Goal: Task Accomplishment & Management: Use online tool/utility

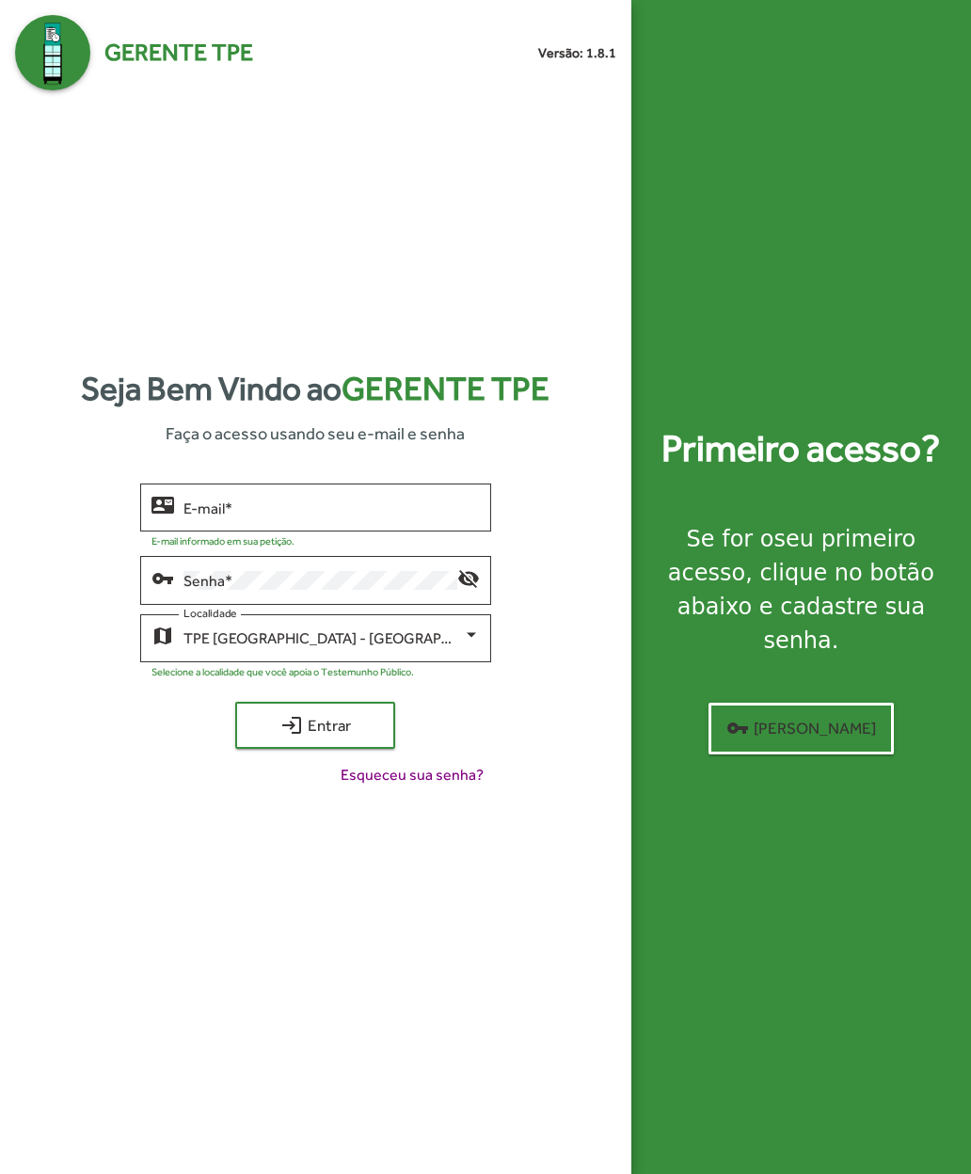
click at [193, 516] on input "E-mail *" at bounding box center [331, 507] width 296 height 17
type input "**********"
click at [273, 742] on span "login Entrar" at bounding box center [315, 725] width 126 height 34
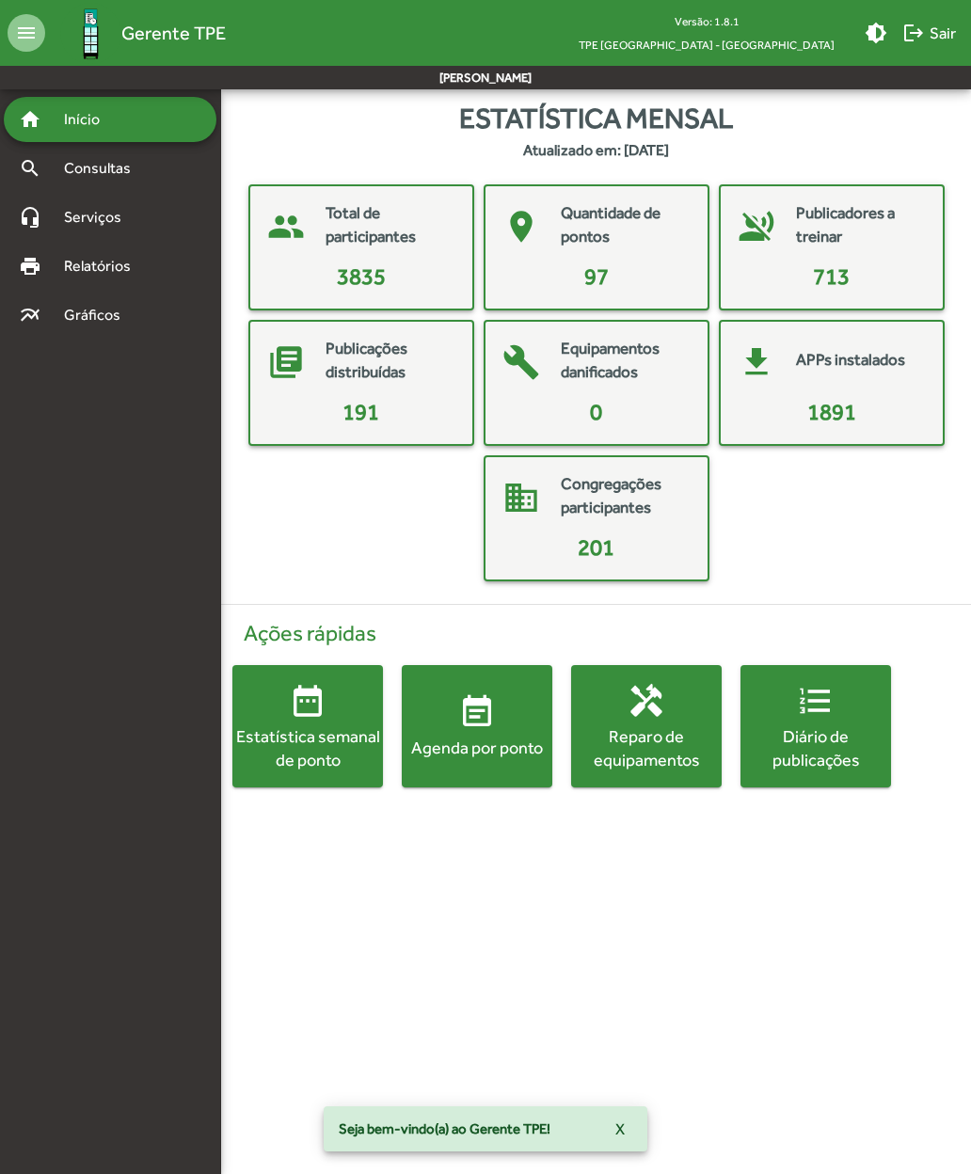
click at [449, 737] on div "Agenda por ponto" at bounding box center [477, 748] width 151 height 24
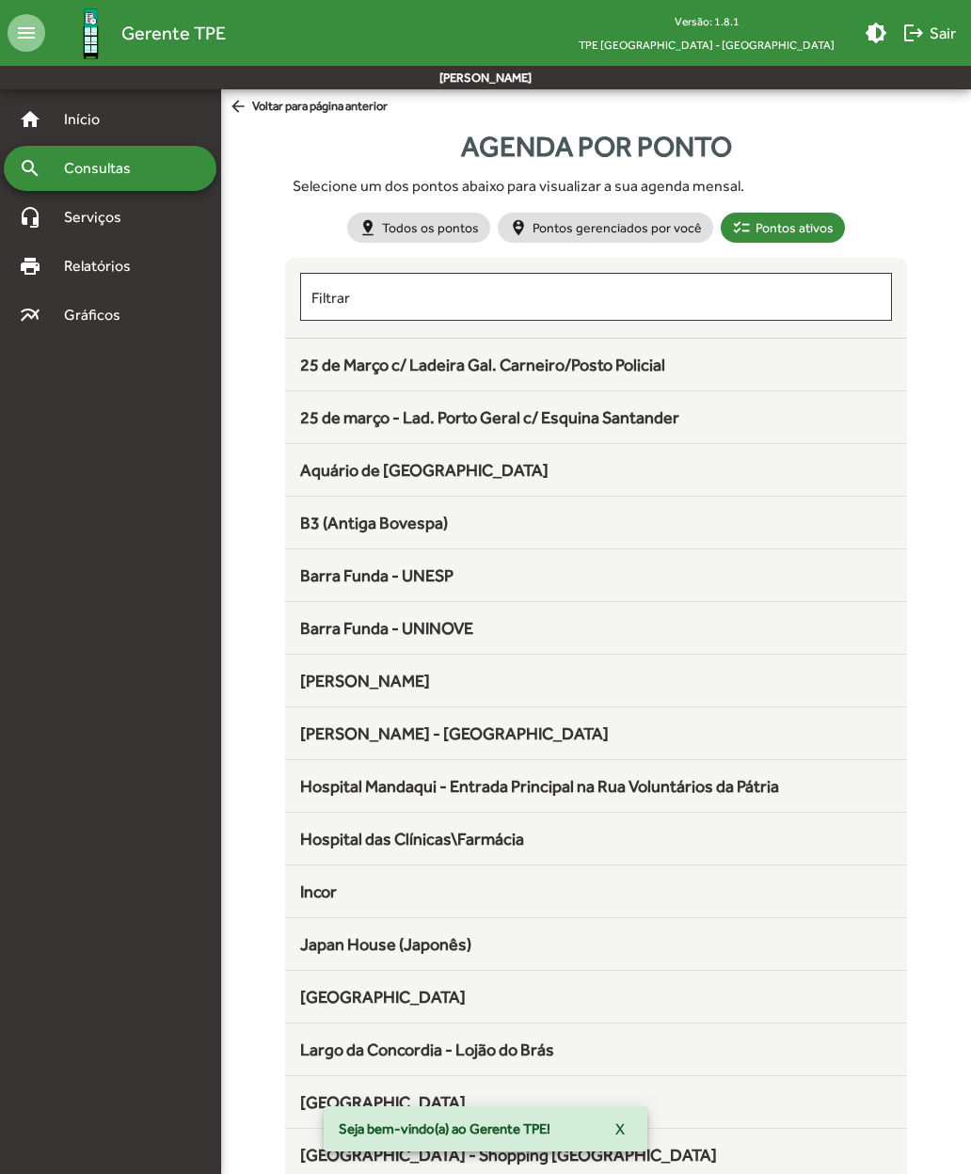
click at [330, 373] on span "25 de Março c/ Ladeira Gal. Carneiro/Posto Policial" at bounding box center [482, 365] width 365 height 20
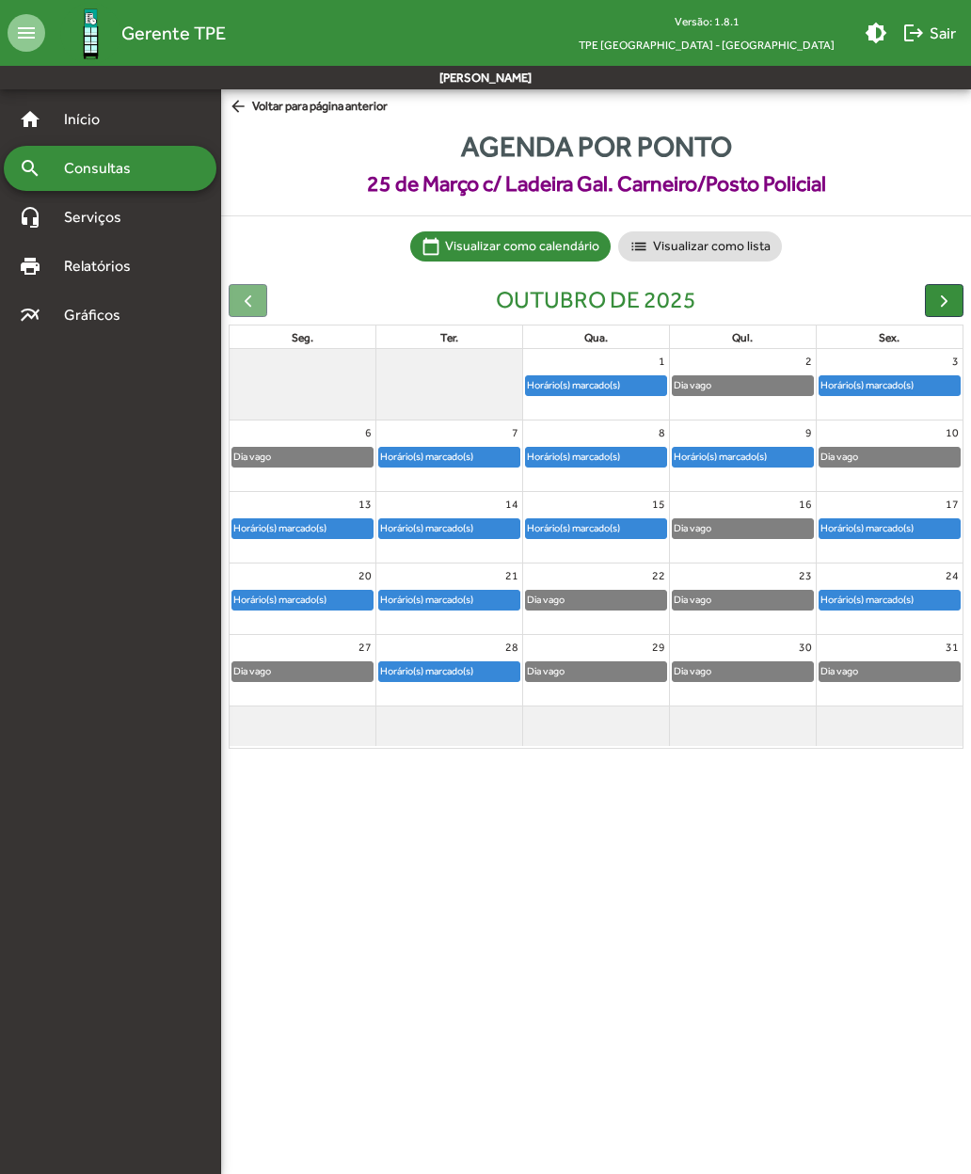
click at [920, 35] on mat-icon "logout" at bounding box center [913, 33] width 23 height 23
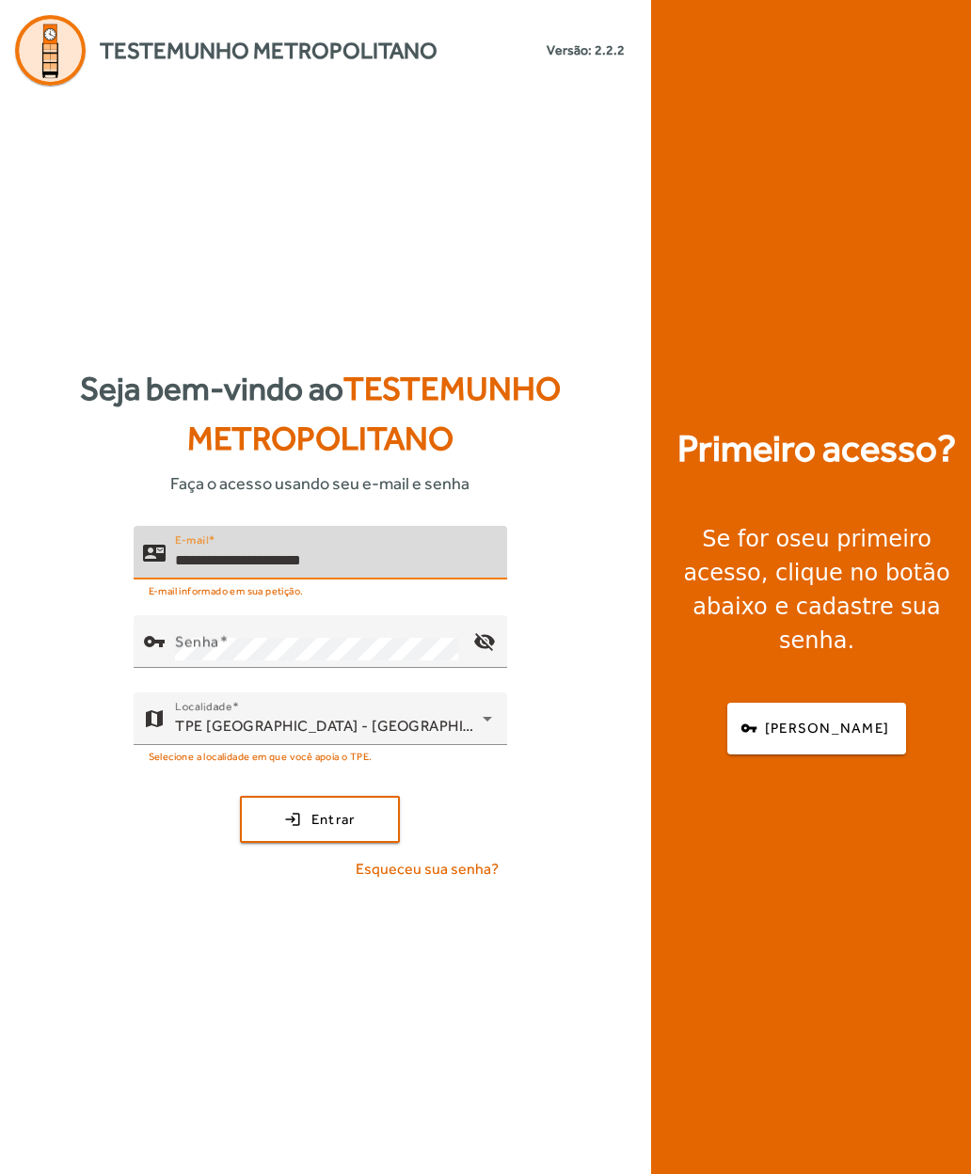
type input "**********"
click at [185, 651] on mat-label "Senha" at bounding box center [197, 642] width 44 height 18
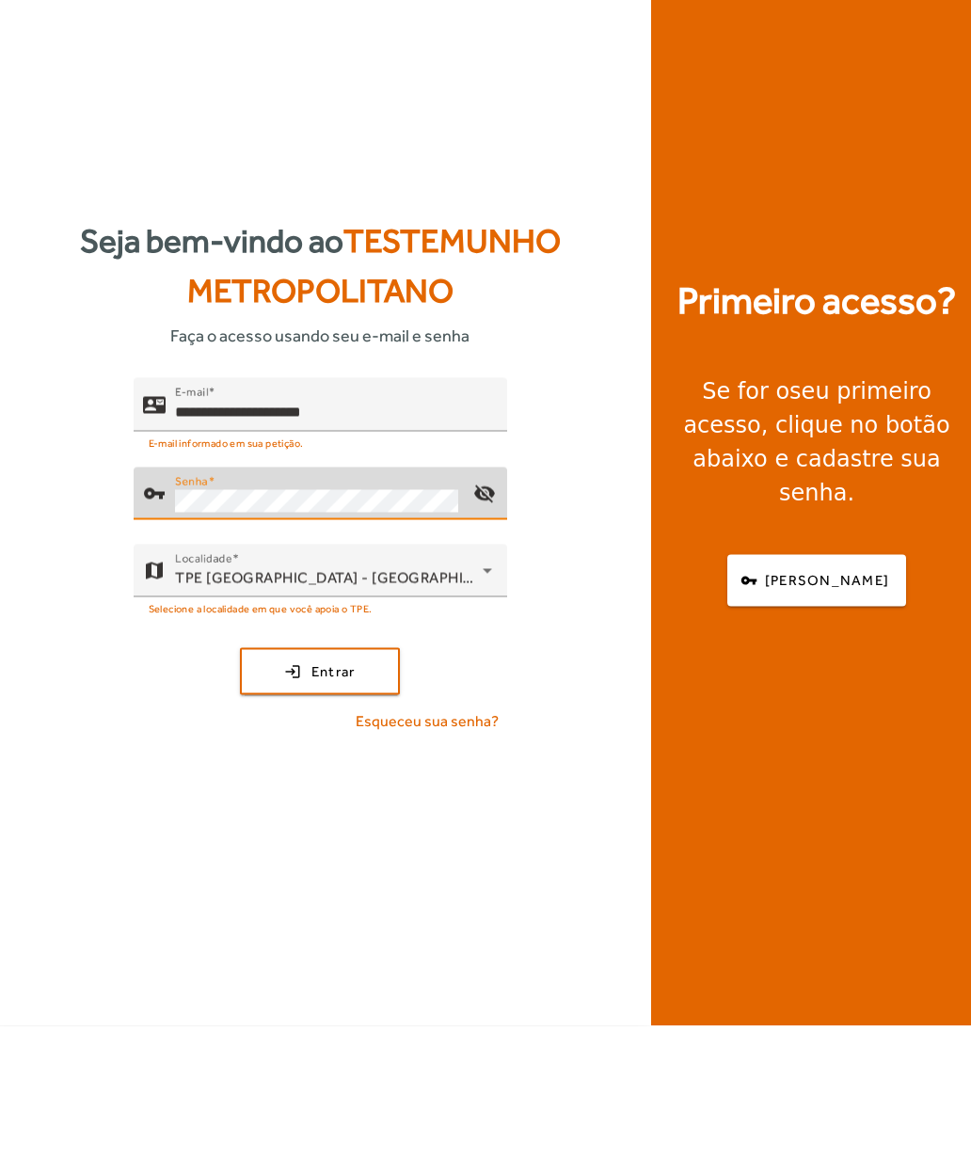
click at [269, 797] on span "submit" at bounding box center [320, 819] width 156 height 45
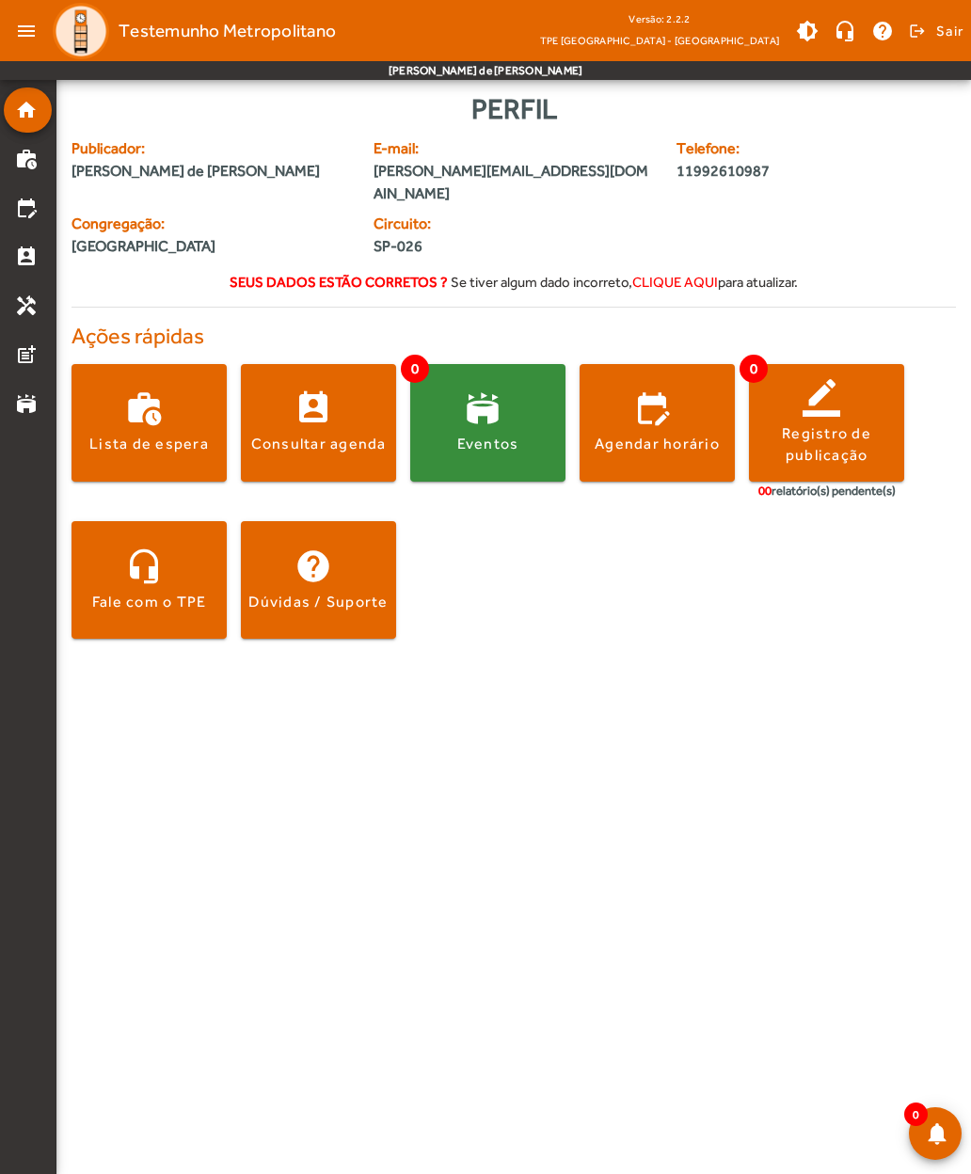
click at [833, 423] on div "Registro de publicação" at bounding box center [826, 444] width 155 height 42
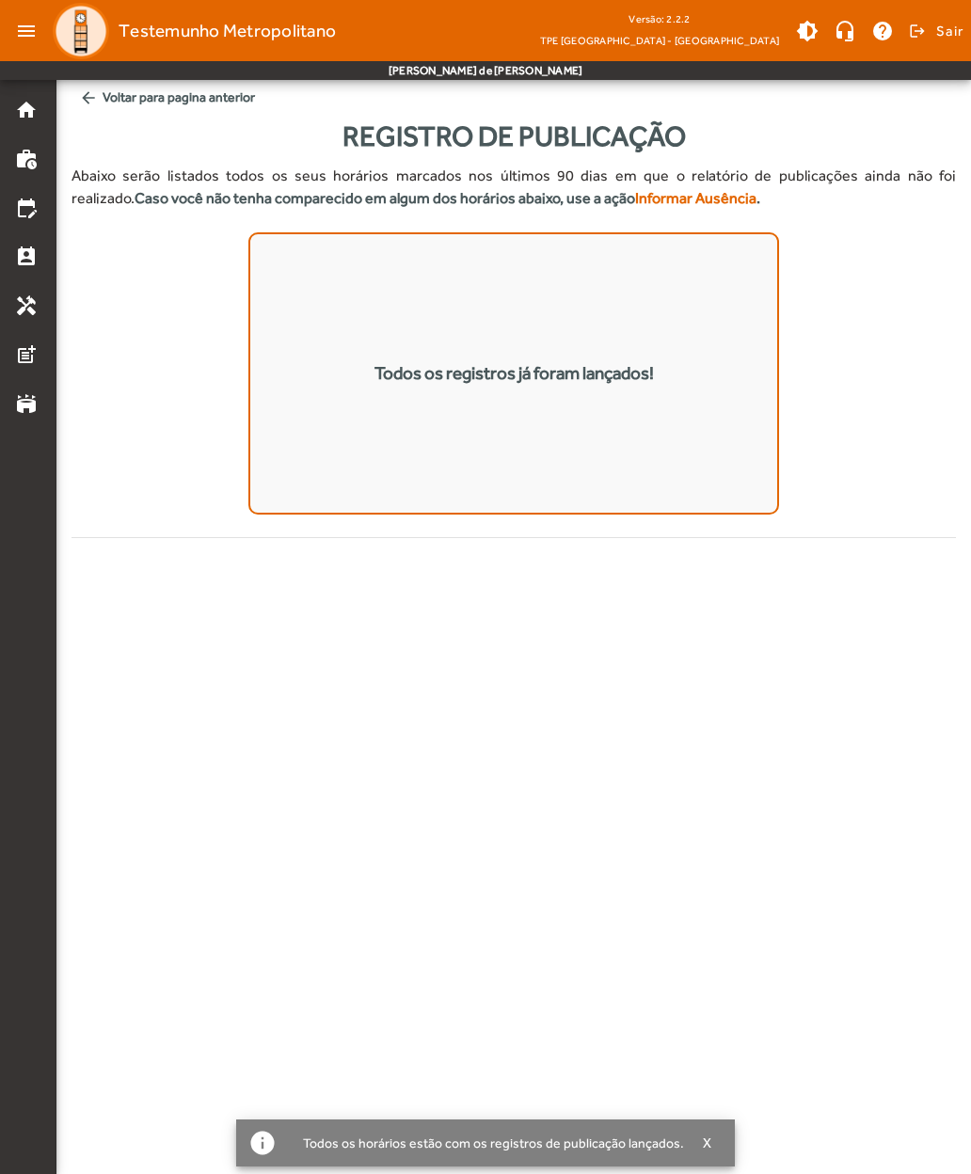
click at [951, 22] on span "Sair" at bounding box center [949, 31] width 27 height 30
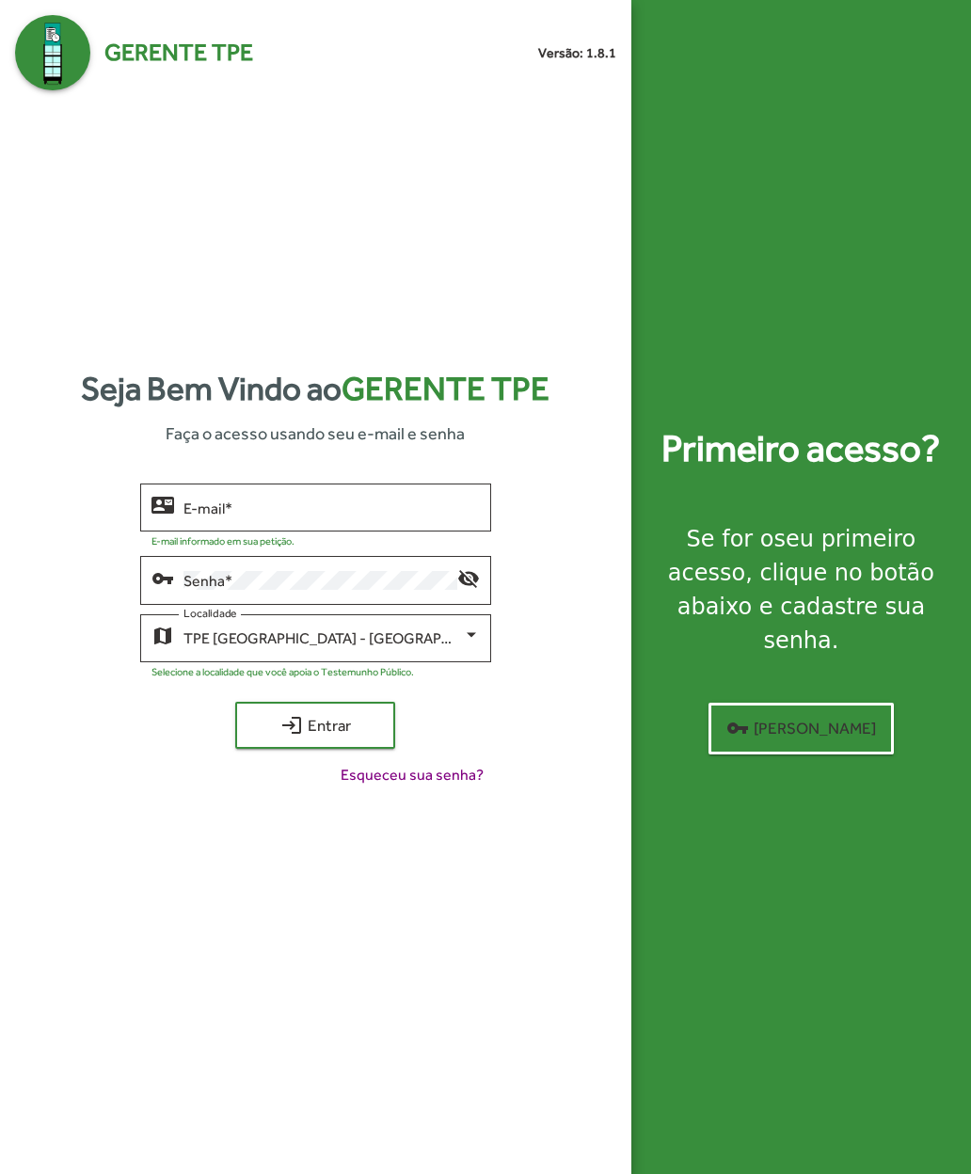
click at [198, 516] on input "E-mail *" at bounding box center [331, 507] width 296 height 17
type input "**********"
click at [284, 737] on mat-icon "login" at bounding box center [291, 725] width 23 height 23
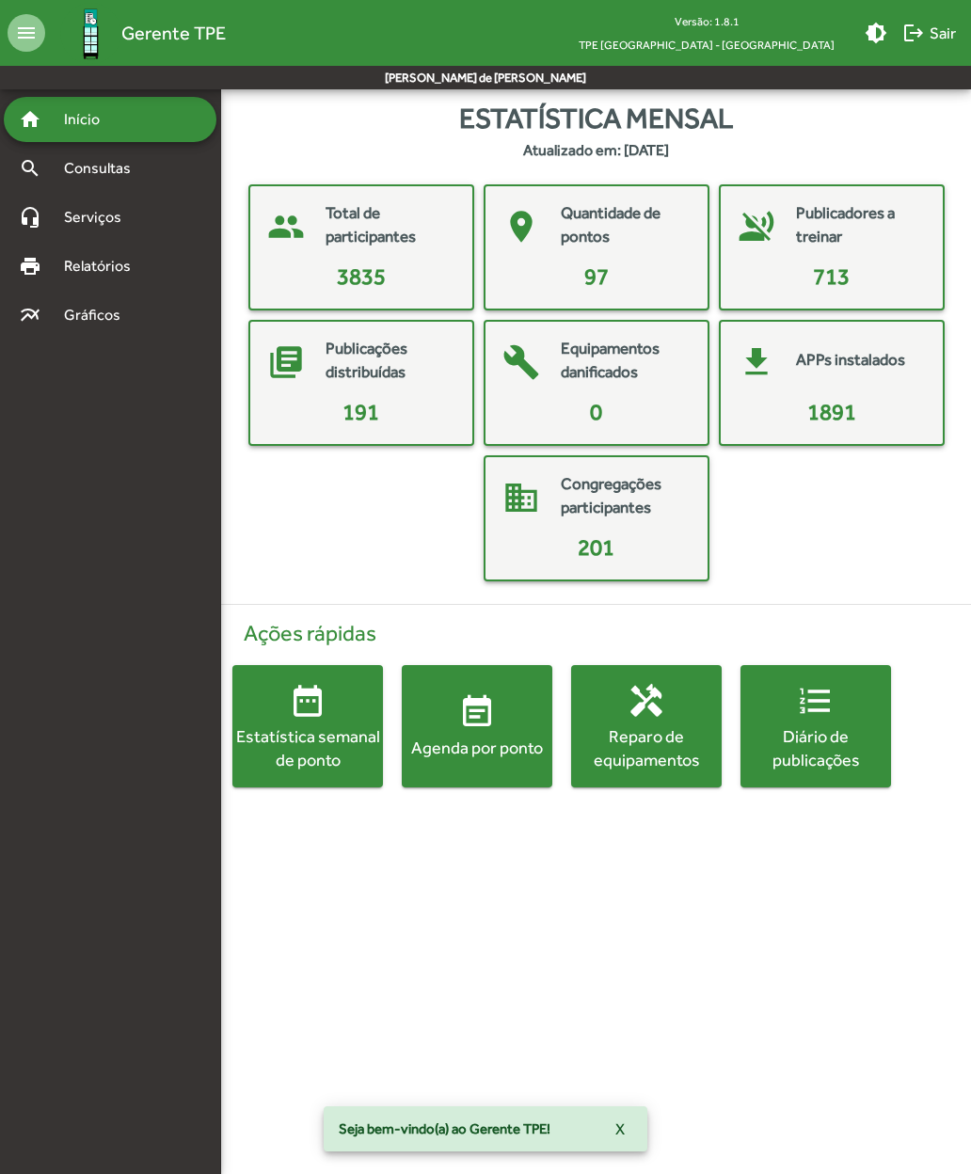
click at [75, 181] on div "search Consultas" at bounding box center [110, 168] width 213 height 45
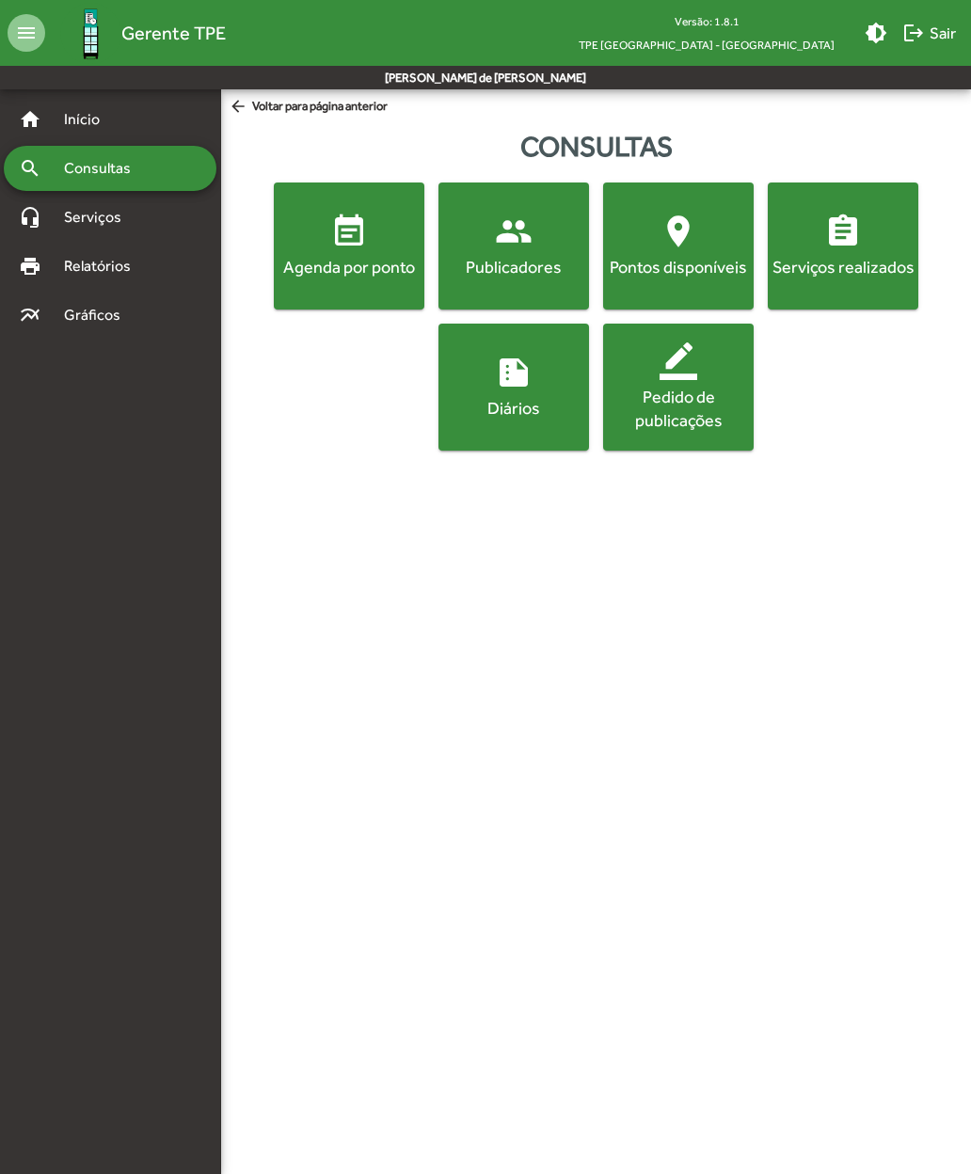
click at [667, 402] on div "Pedido de publicações" at bounding box center [678, 408] width 143 height 47
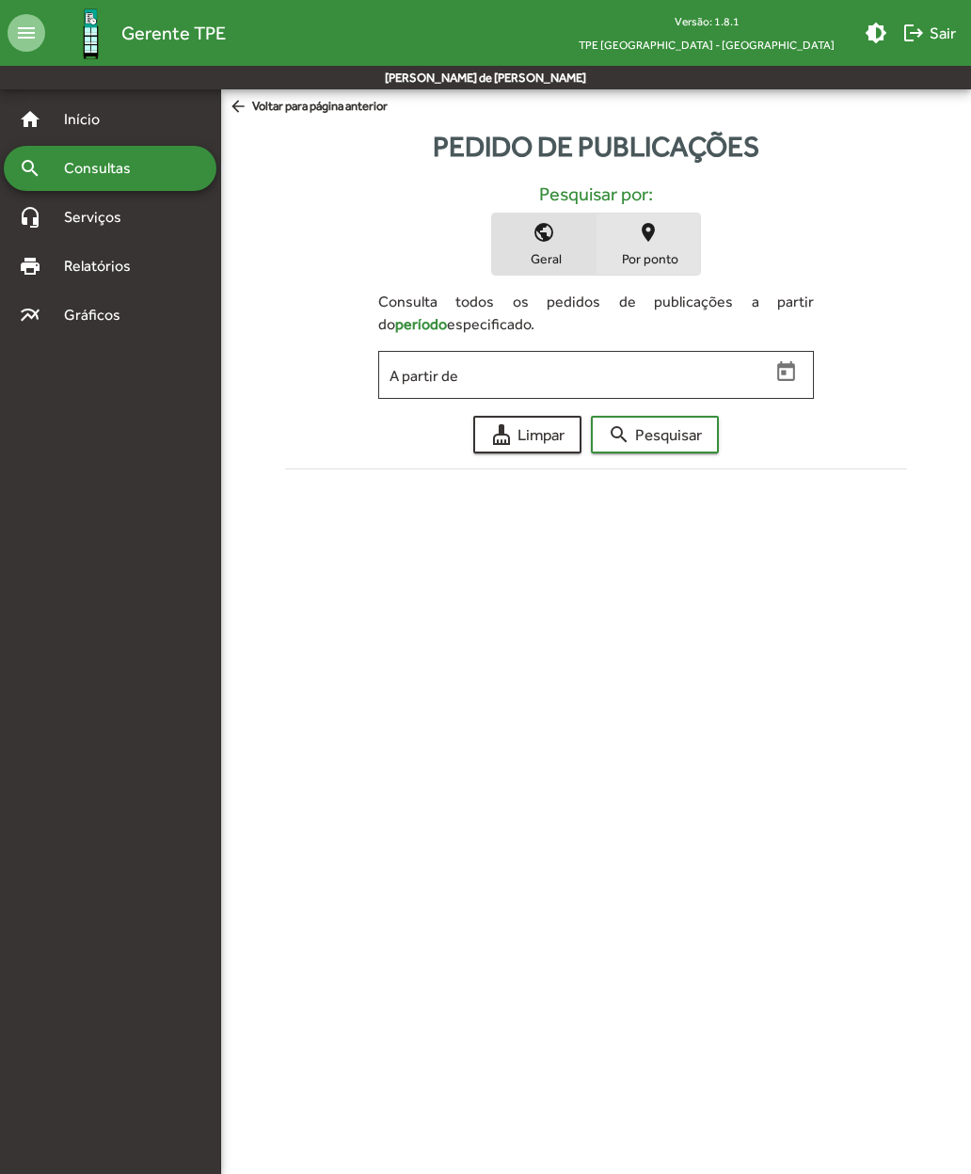
click at [636, 247] on span "place Por ponto" at bounding box center [647, 244] width 103 height 61
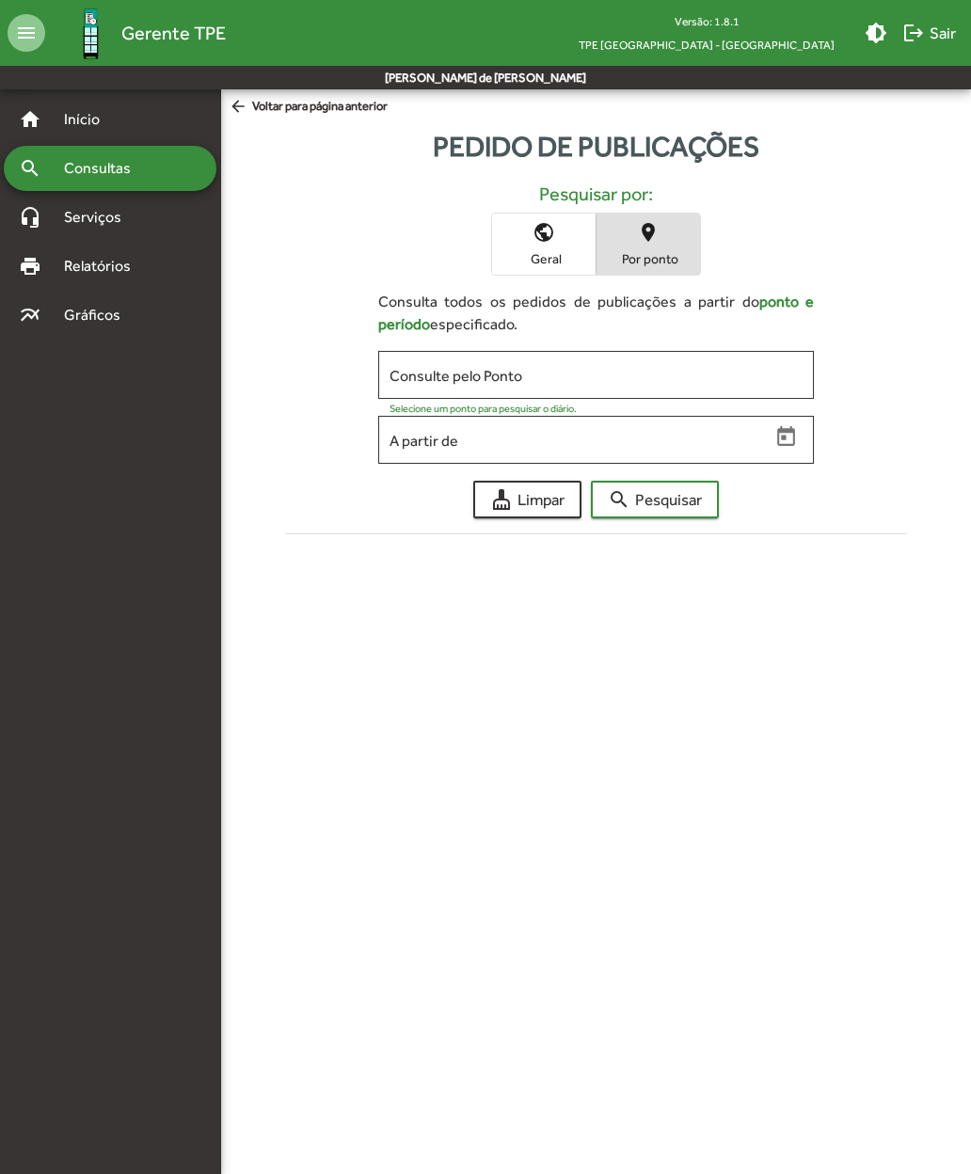
click at [413, 381] on input "Consulte pelo Ponto" at bounding box center [595, 375] width 413 height 17
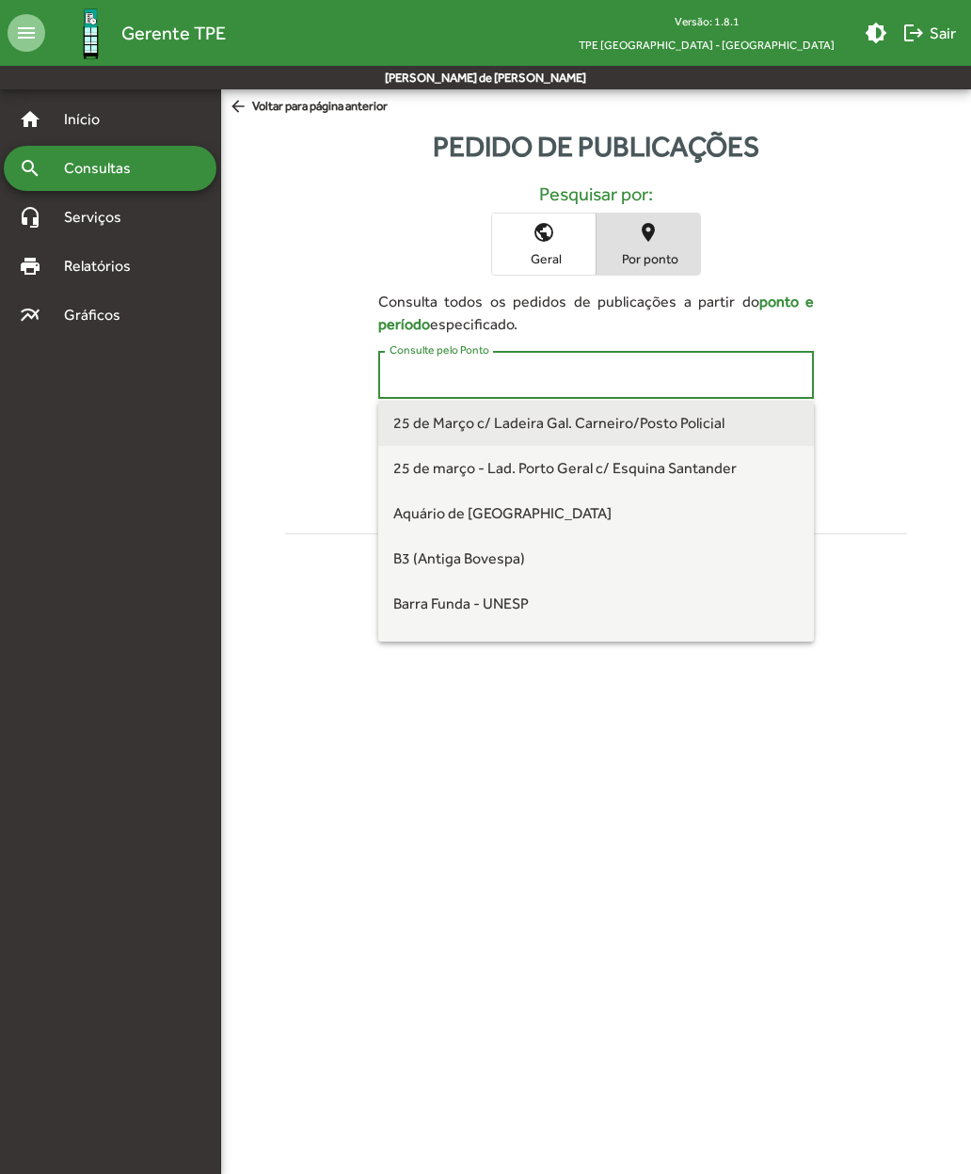
click at [416, 430] on span "25 de Março c/ Ladeira Gal. Carneiro/Posto Policial" at bounding box center [558, 423] width 331 height 18
type input "**********"
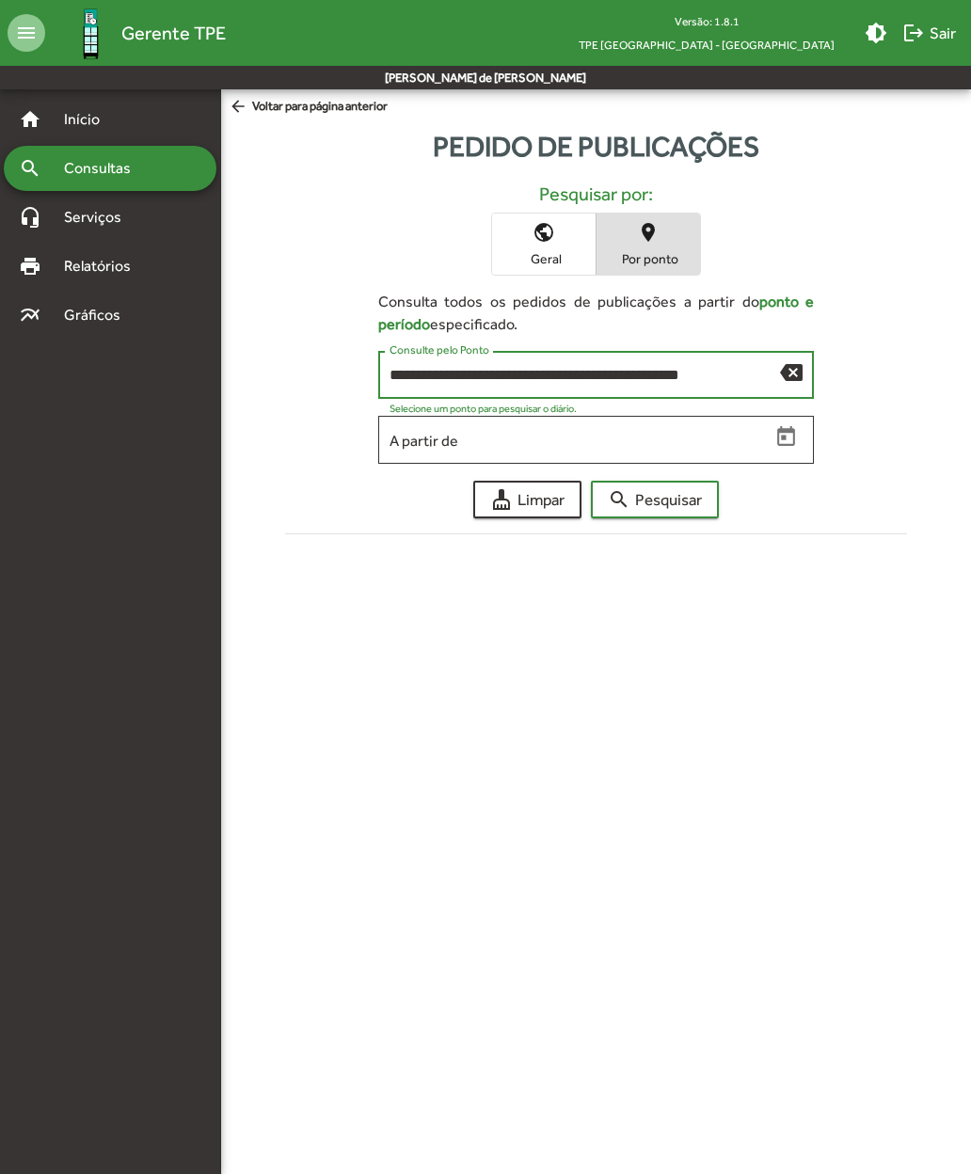
click at [405, 442] on input "A partir de" at bounding box center [579, 440] width 380 height 17
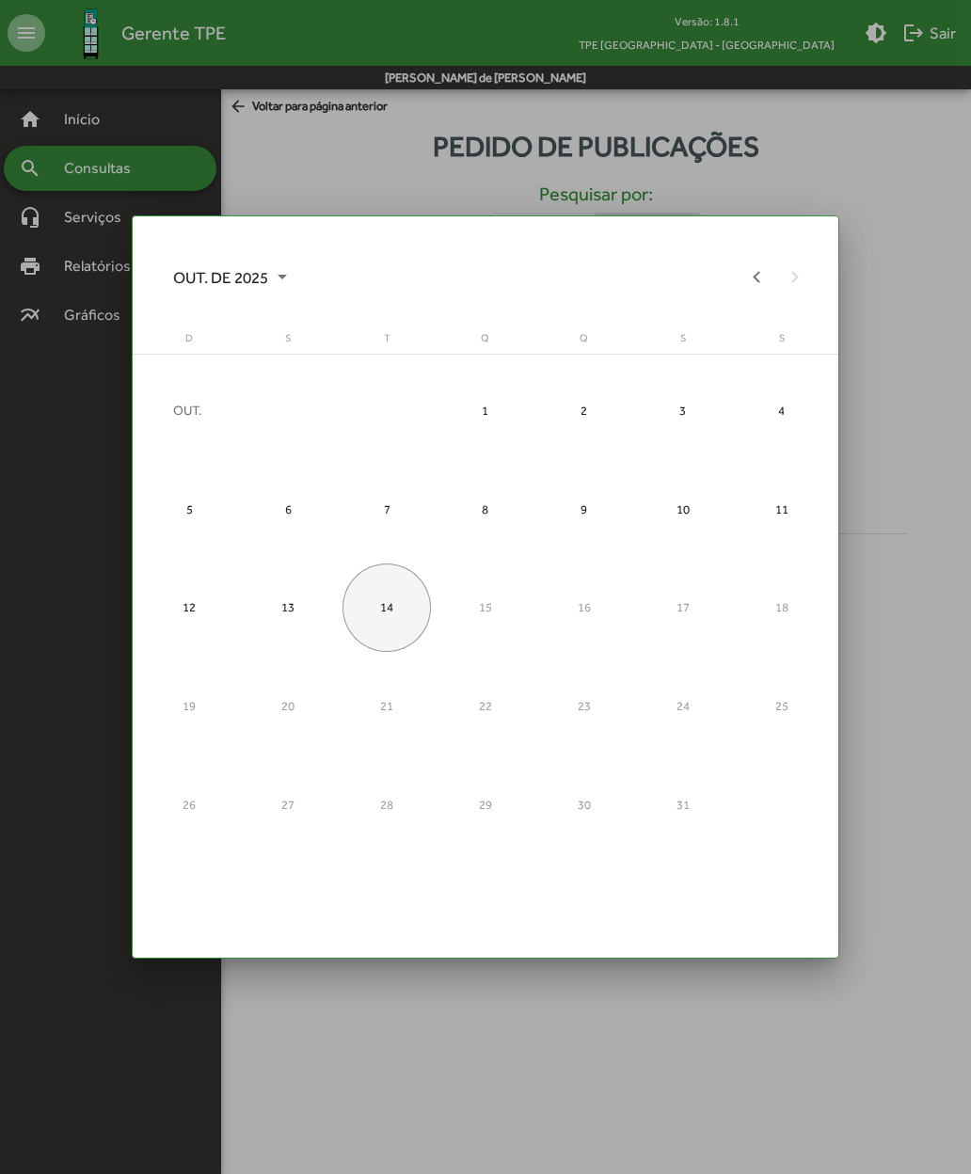
click at [376, 610] on div "14" at bounding box center [386, 607] width 88 height 88
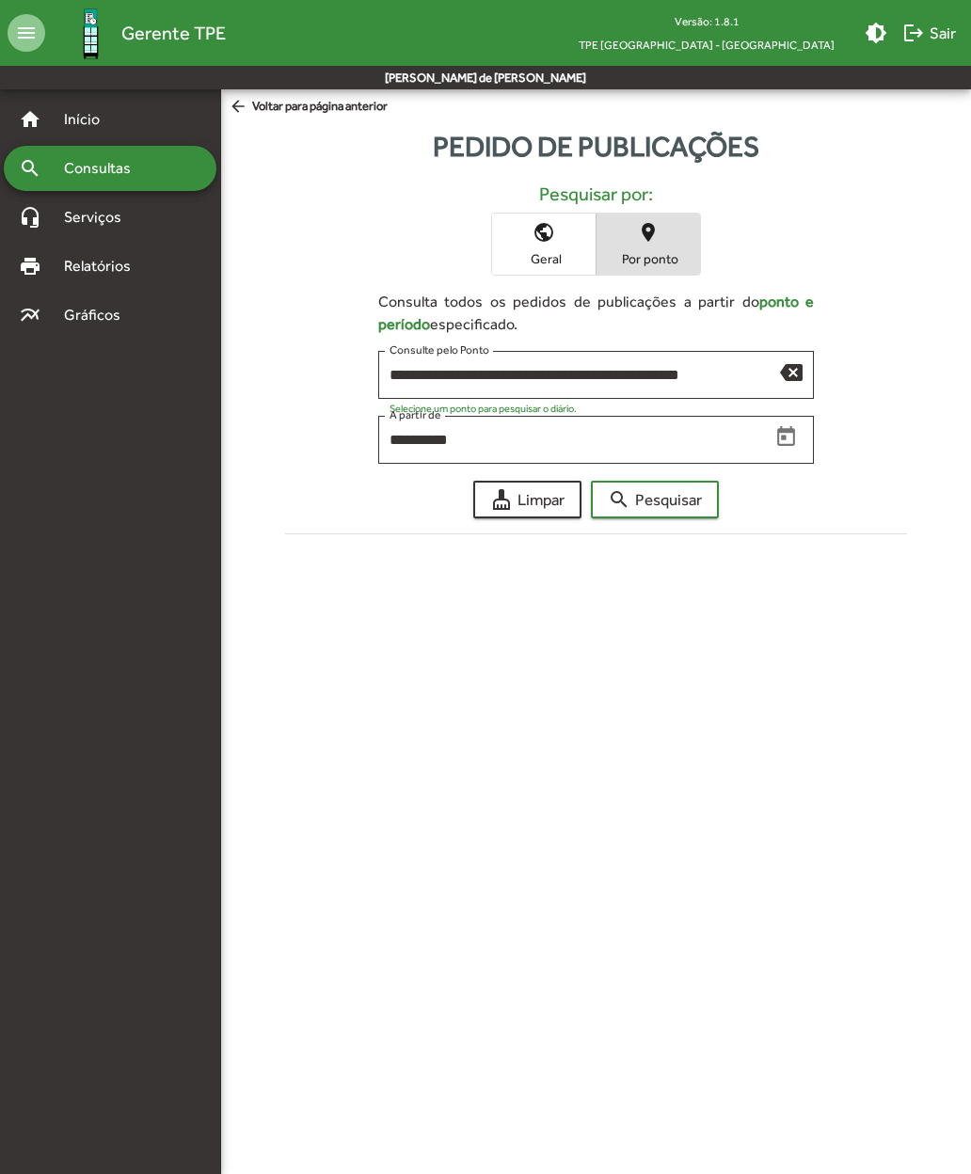
click at [635, 501] on span "search Pesquisar" at bounding box center [655, 500] width 94 height 34
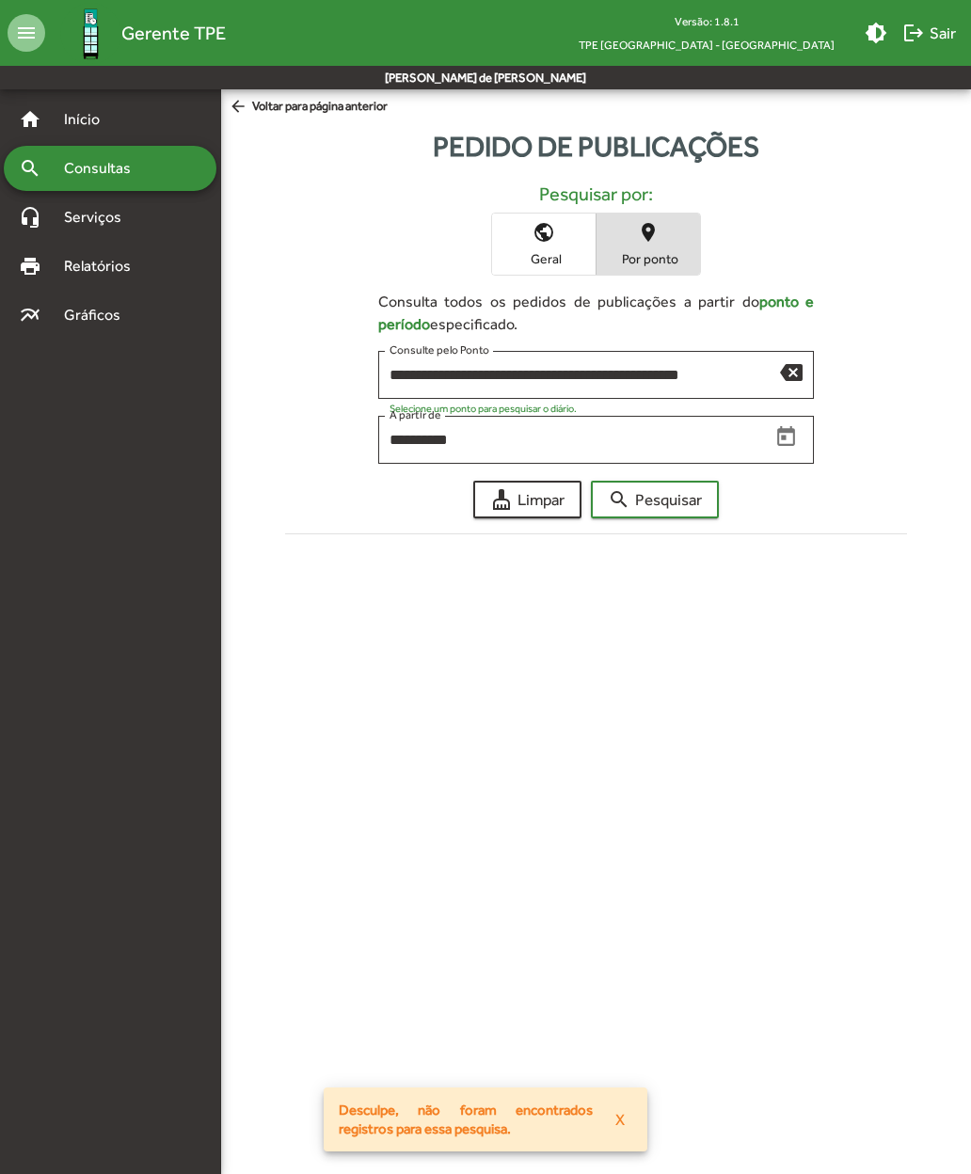
click at [570, 441] on input "**********" at bounding box center [579, 440] width 380 height 17
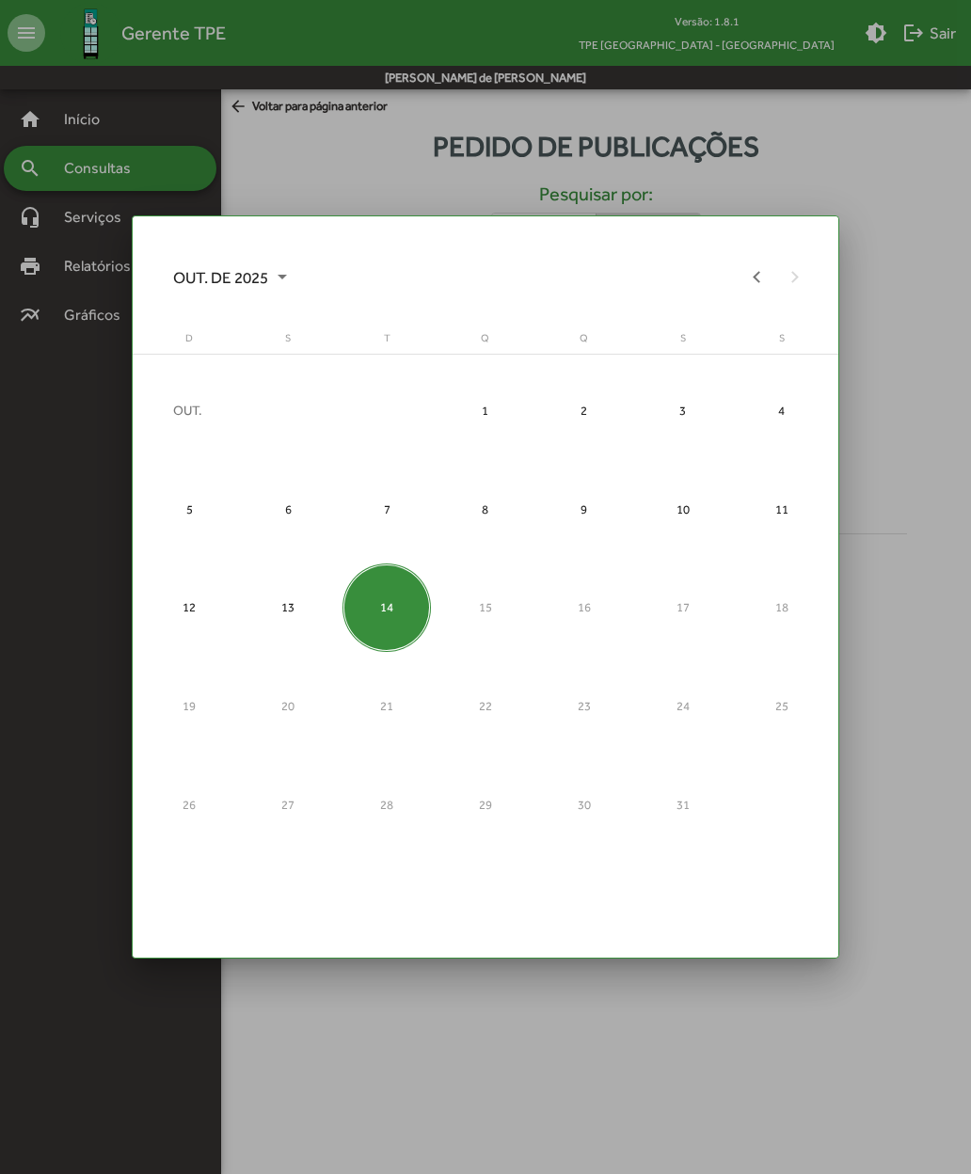
click at [279, 610] on div "13" at bounding box center [288, 607] width 88 height 88
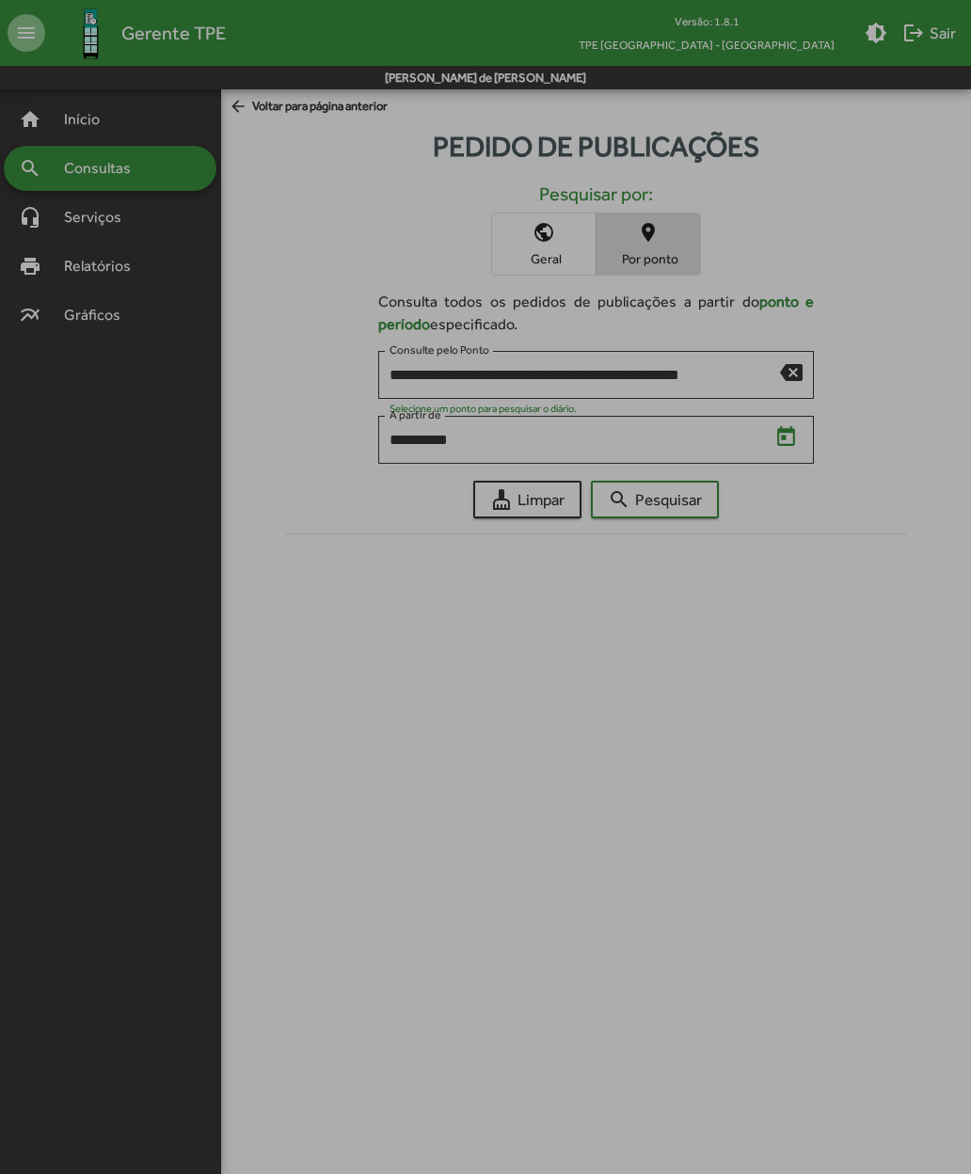
type input "**********"
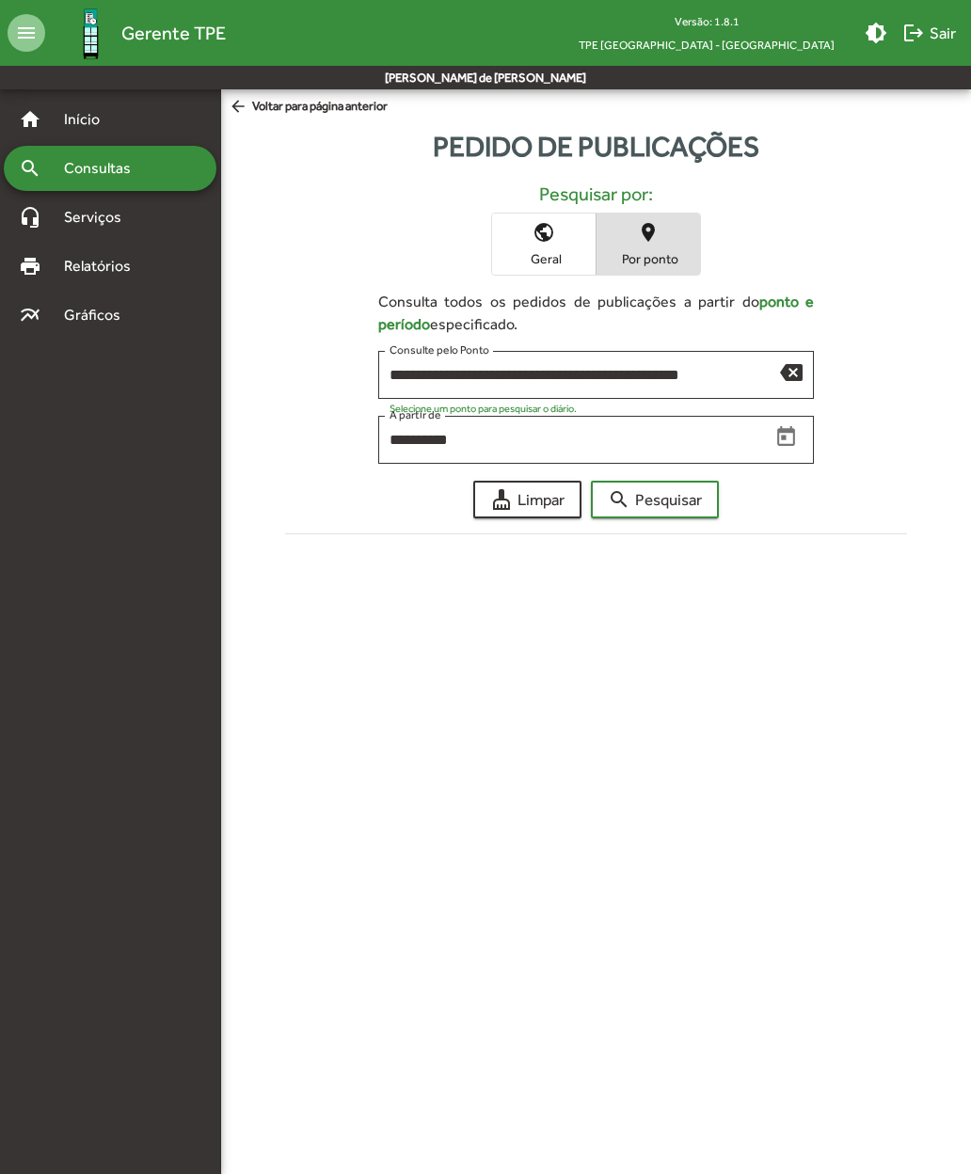
click at [632, 504] on span "search Pesquisar" at bounding box center [655, 500] width 94 height 34
click at [274, 112] on span "arrow_back Voltar para página anterior" at bounding box center [308, 107] width 159 height 21
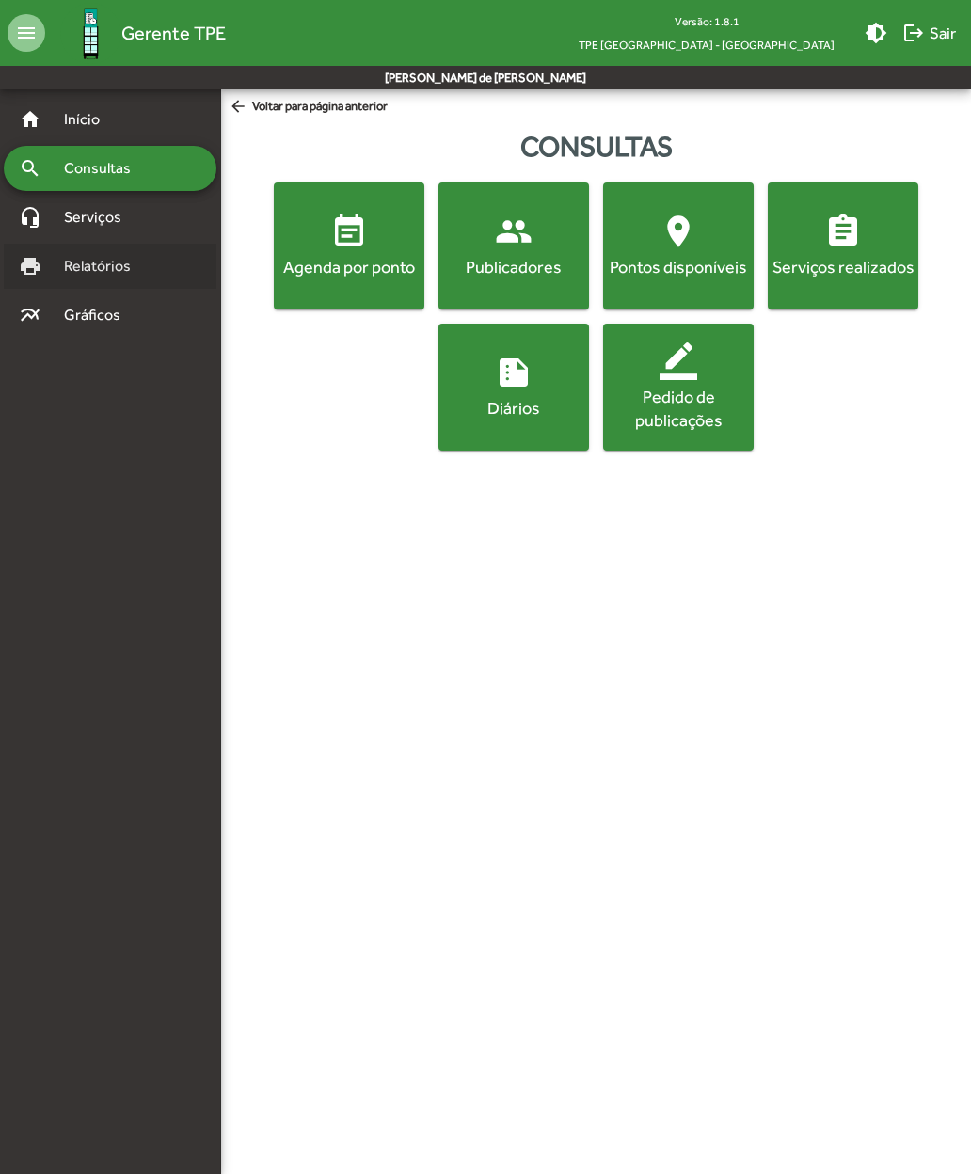
click at [63, 277] on div "print Relatórios" at bounding box center [110, 266] width 213 height 45
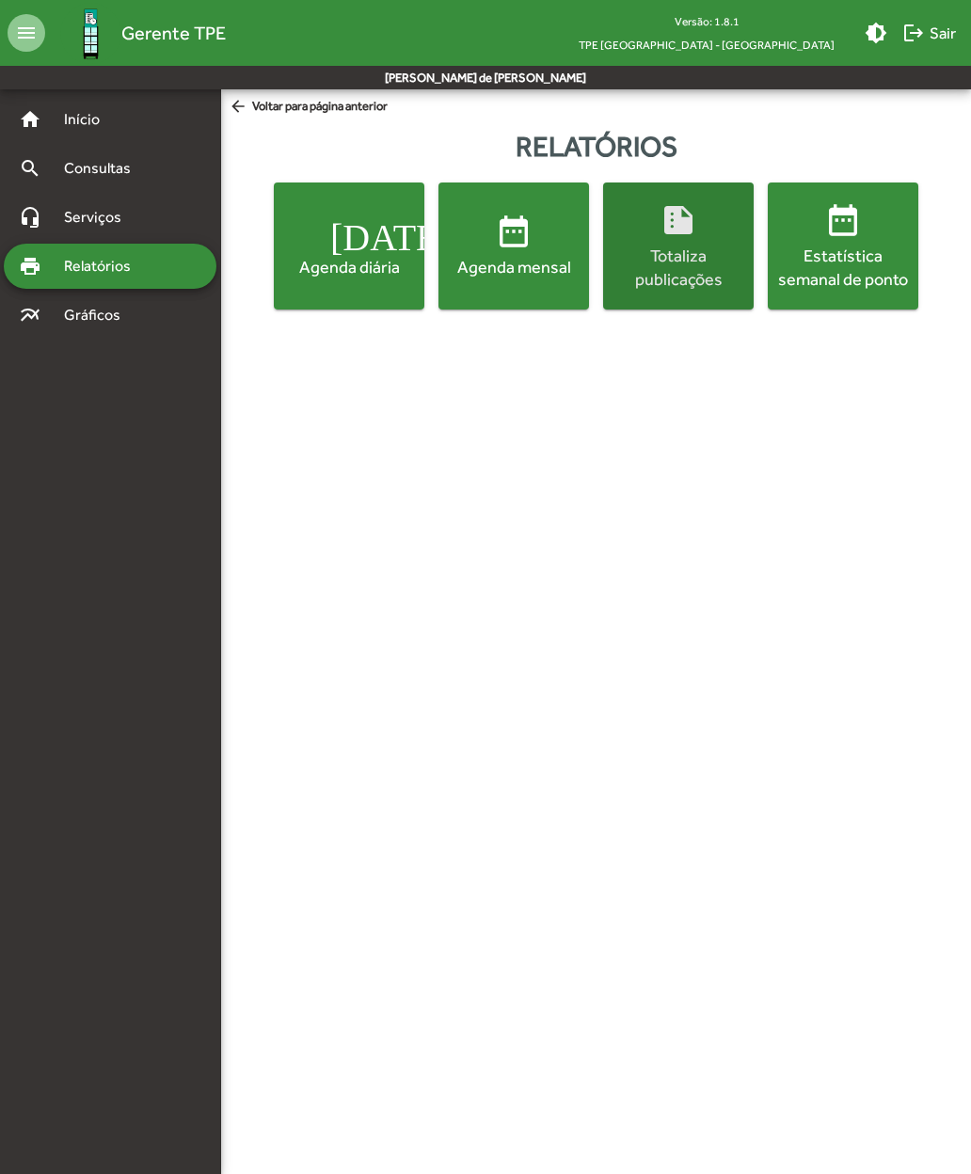
click at [666, 265] on div "Totaliza publicações" at bounding box center [678, 267] width 143 height 47
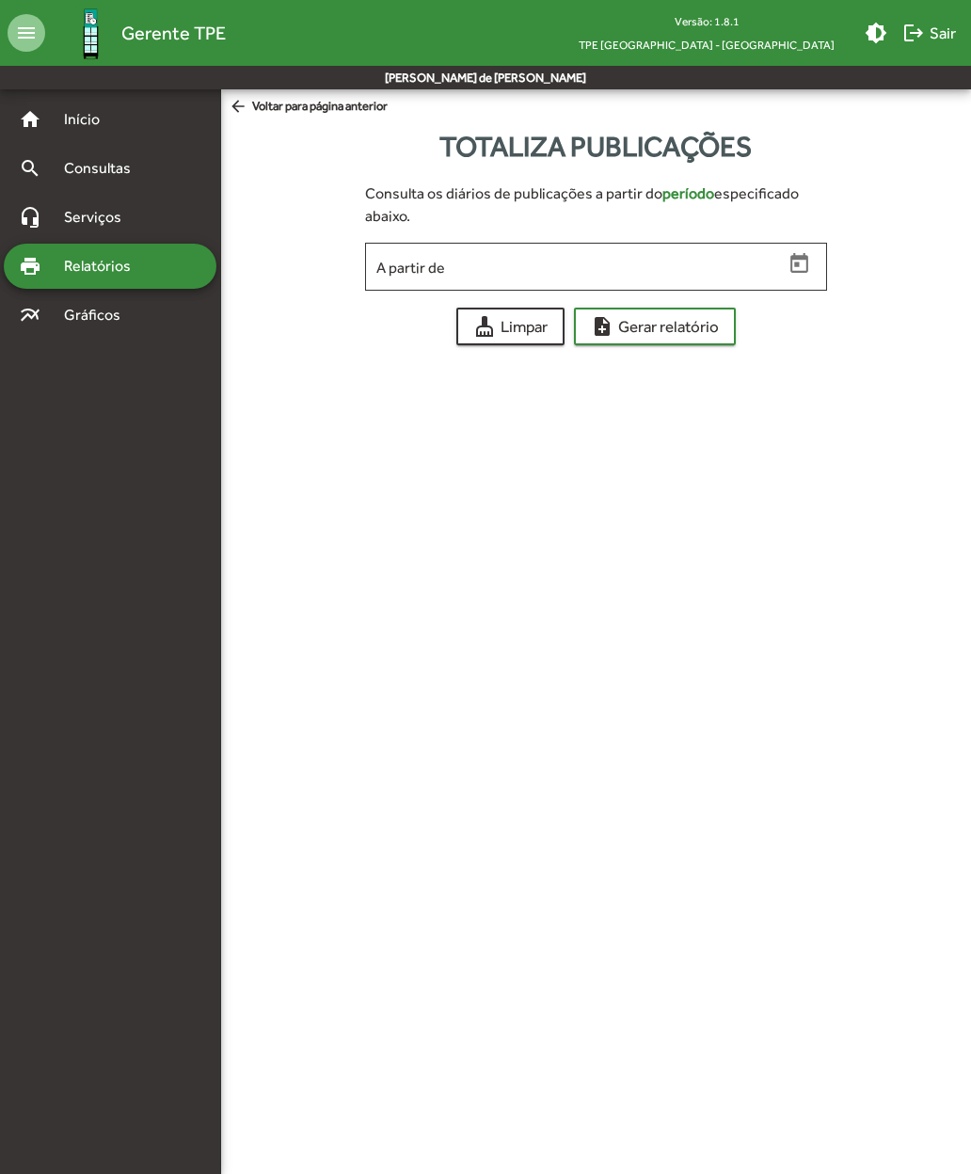
click at [414, 276] on input "A partir de" at bounding box center [579, 267] width 406 height 17
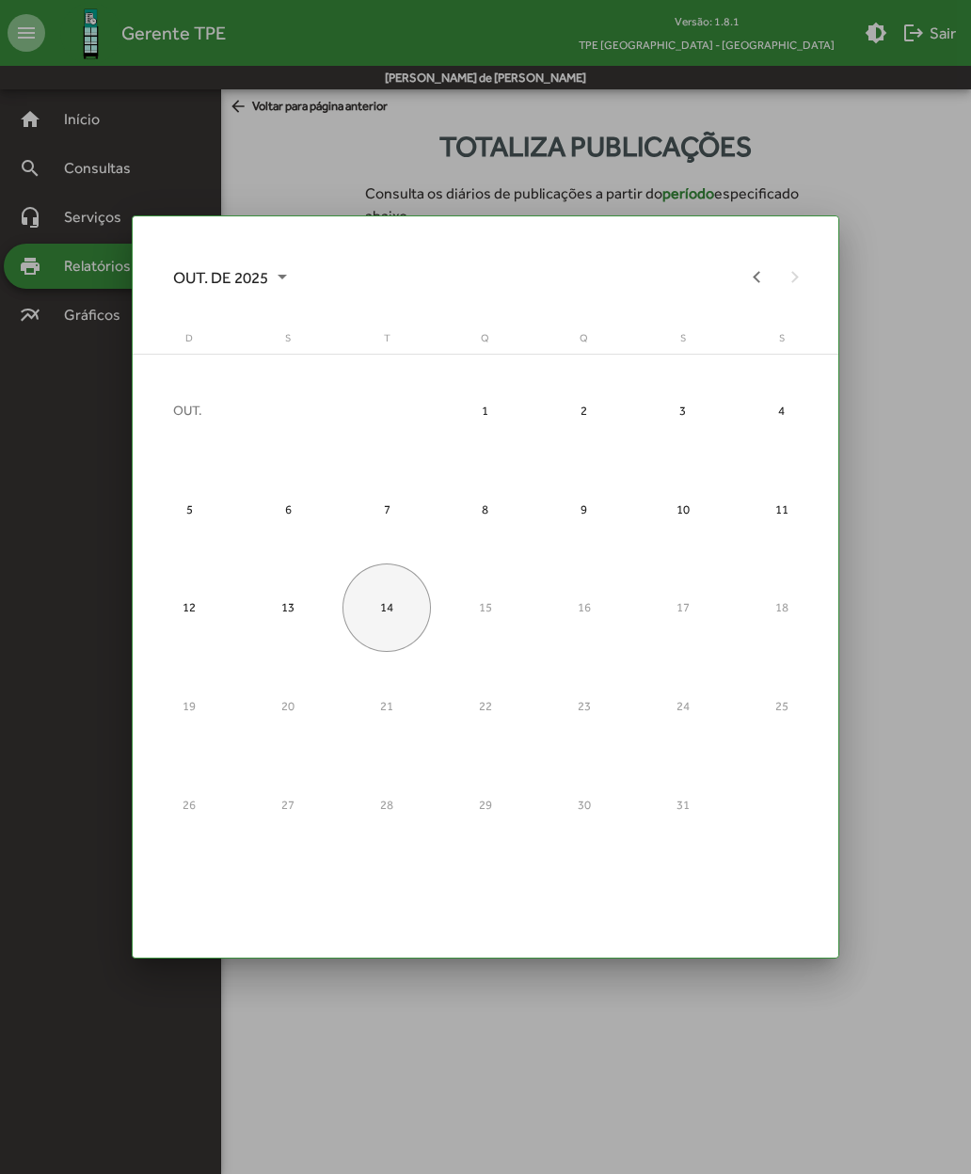
click at [385, 625] on div "14" at bounding box center [386, 607] width 88 height 88
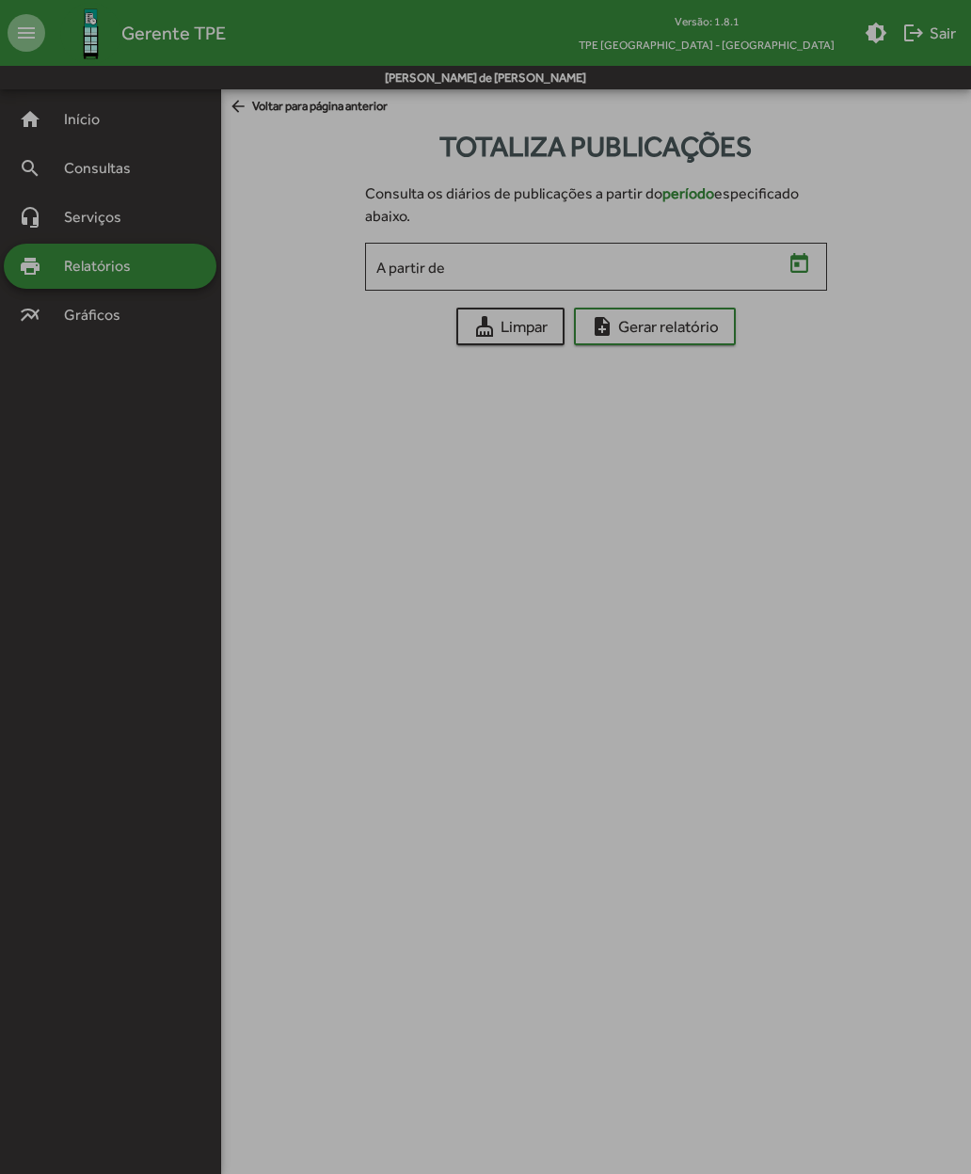
type input "**********"
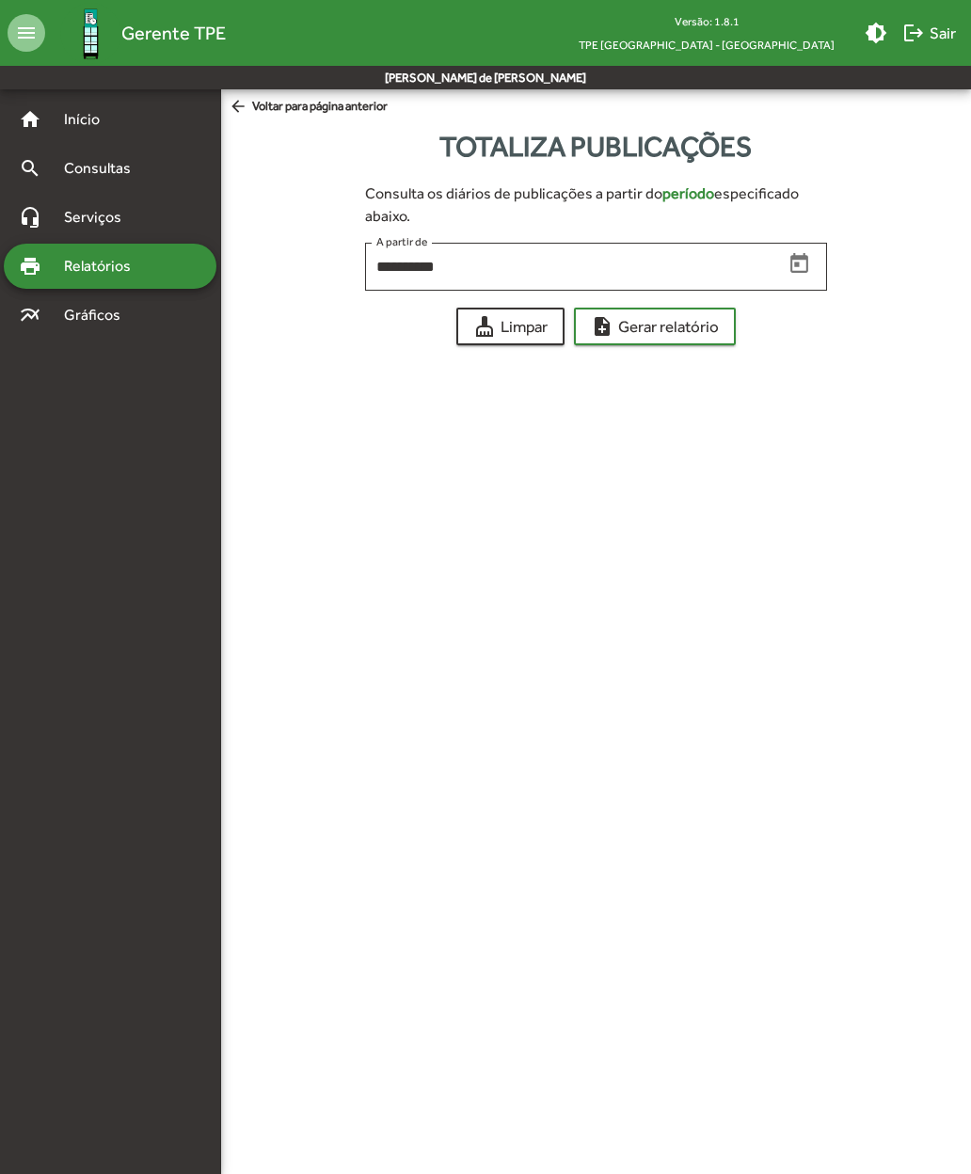
click at [619, 330] on span "note_add Gerar relatório" at bounding box center [655, 326] width 128 height 34
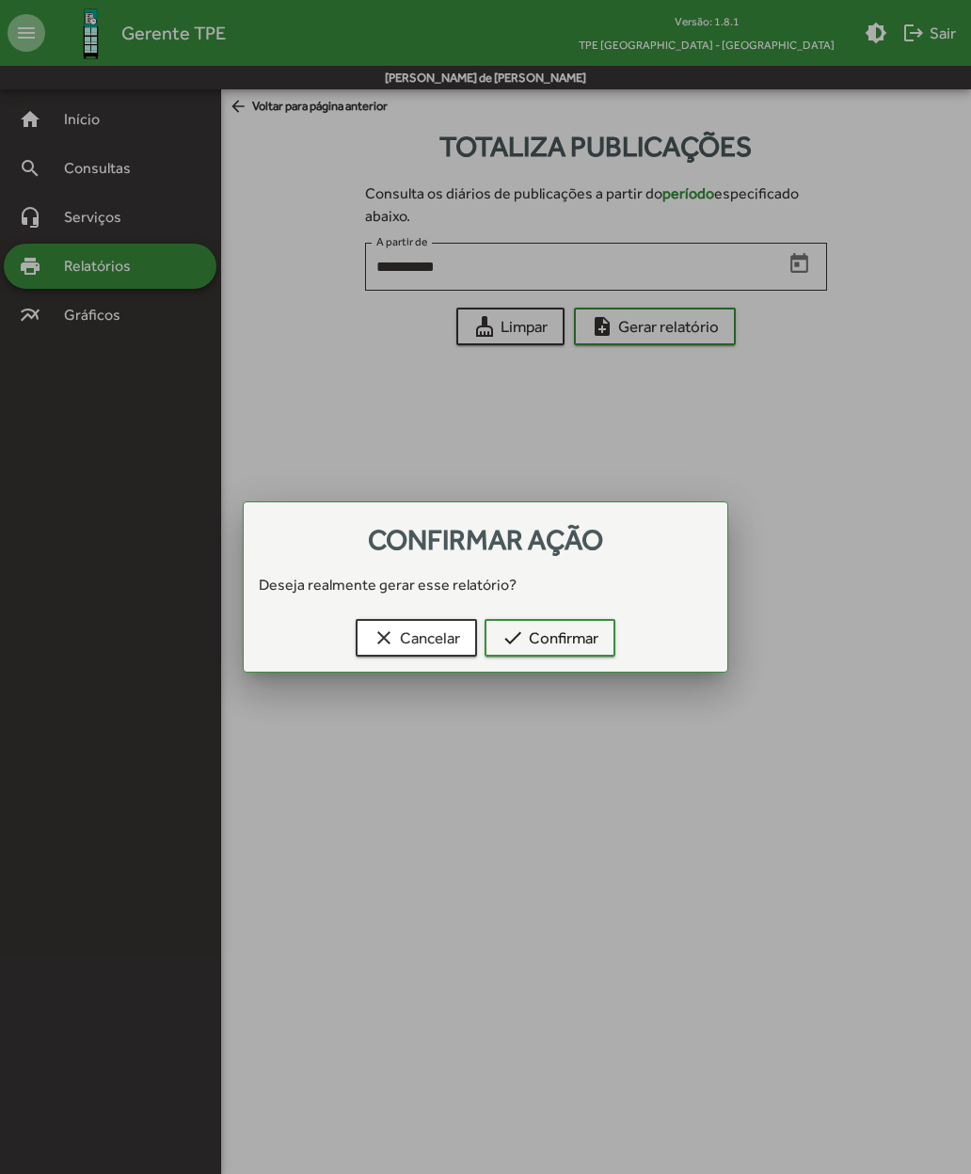
click at [523, 632] on mat-icon "check" at bounding box center [512, 637] width 23 height 23
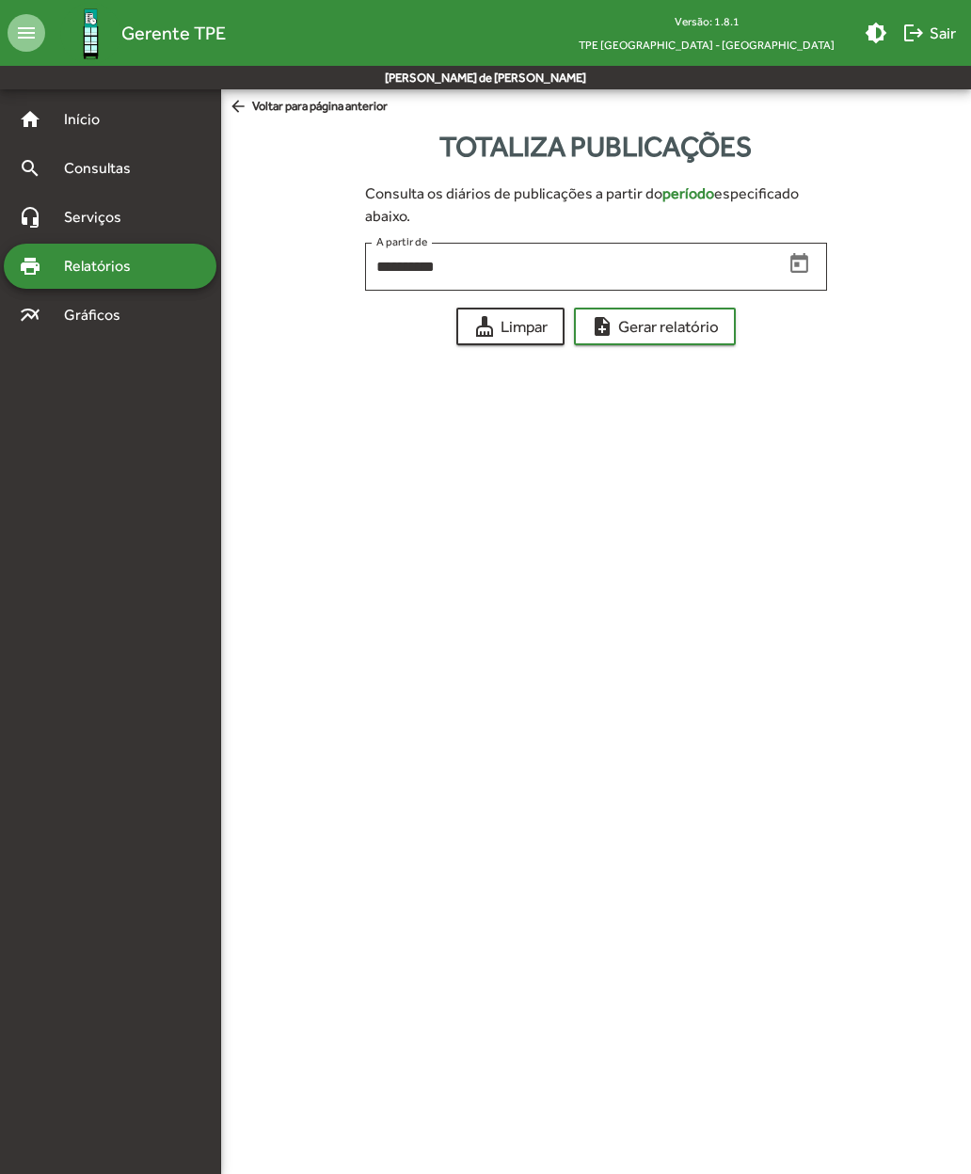
click at [930, 25] on span "logout Sair" at bounding box center [929, 33] width 54 height 34
